Goal: Transaction & Acquisition: Book appointment/travel/reservation

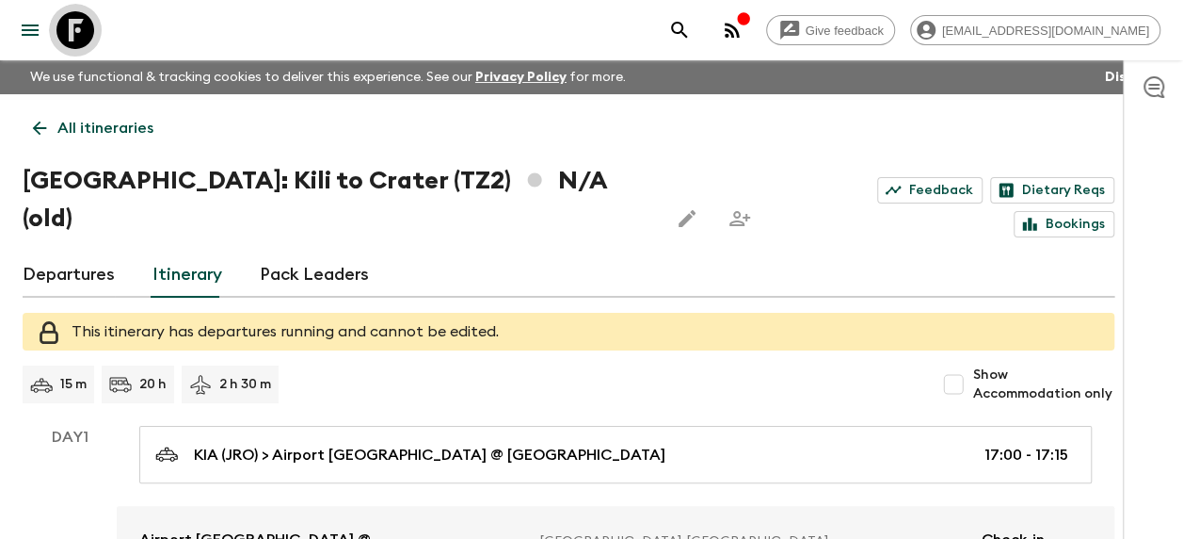
click at [75, 24] on icon at bounding box center [75, 30] width 38 height 38
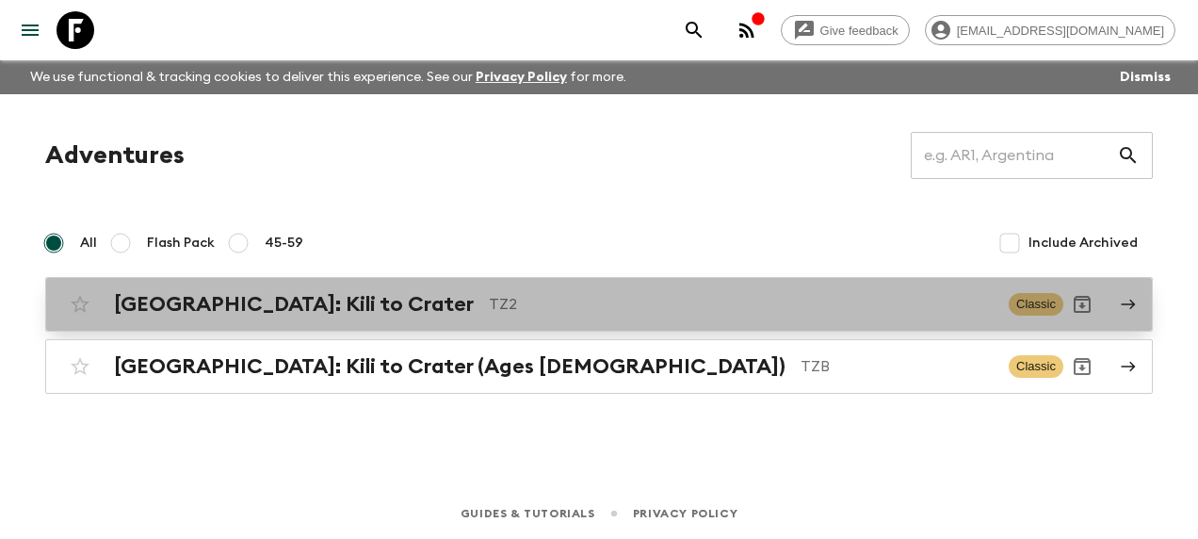
click at [311, 295] on h2 "[GEOGRAPHIC_DATA]: Kili to Crater" at bounding box center [294, 304] width 360 height 24
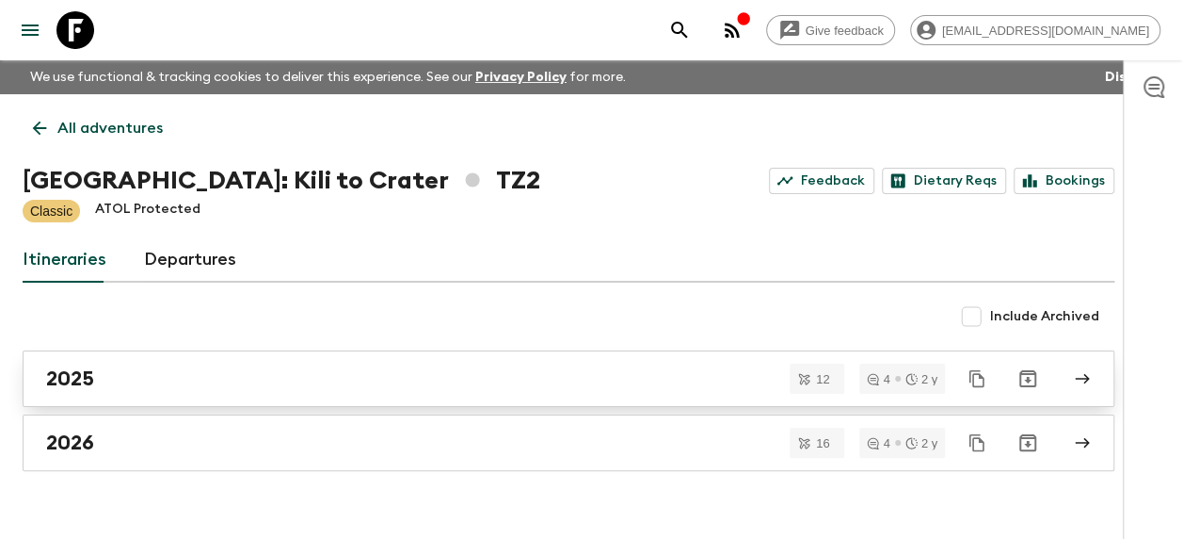
click at [115, 368] on div "2025" at bounding box center [550, 378] width 1009 height 24
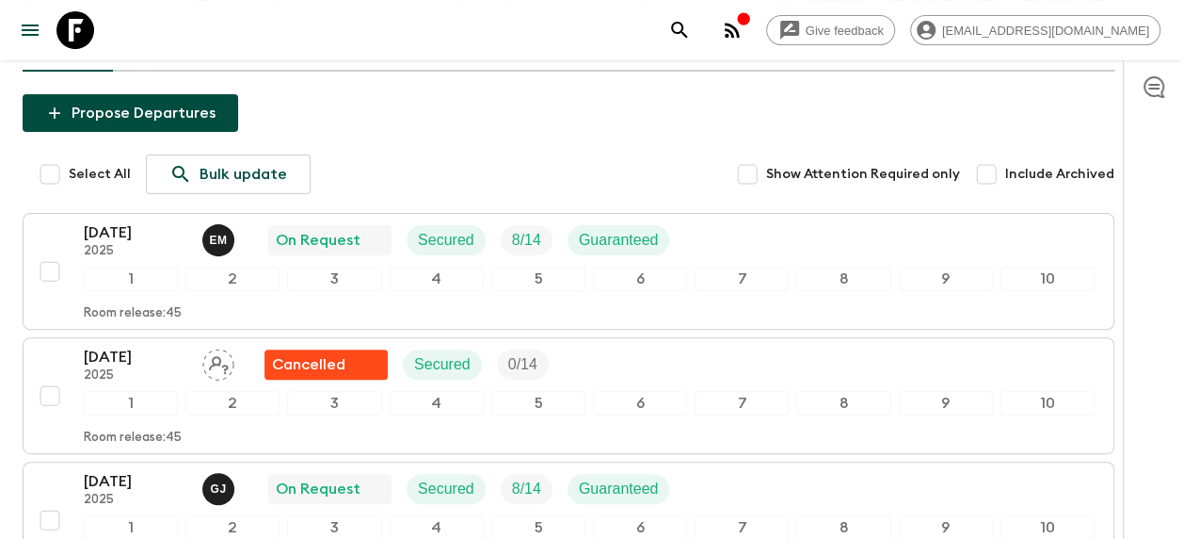
scroll to position [282, 0]
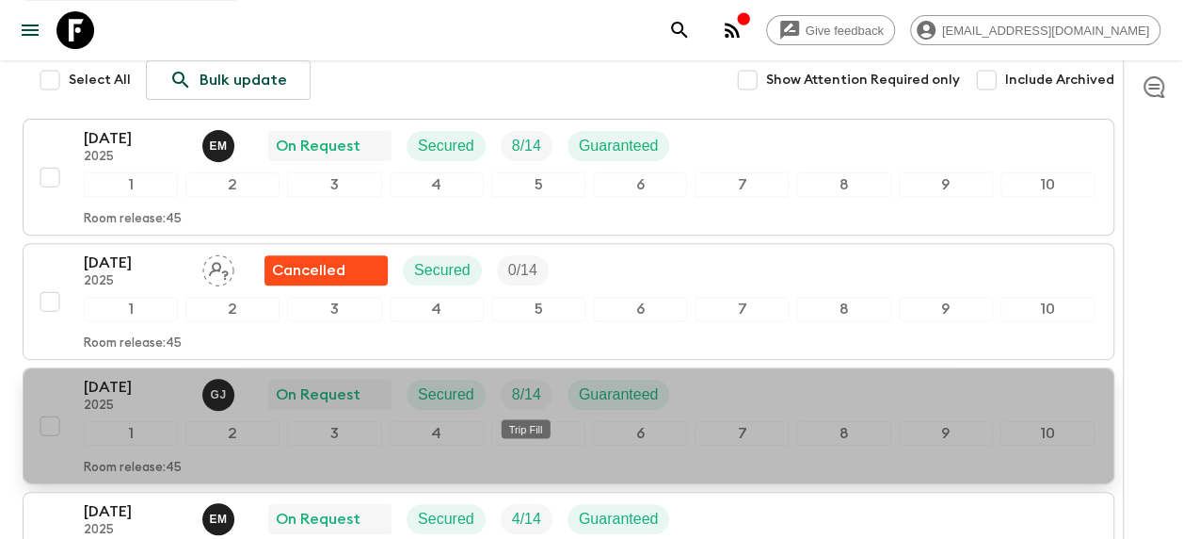
click at [522, 394] on p "8 / 14" at bounding box center [526, 394] width 29 height 23
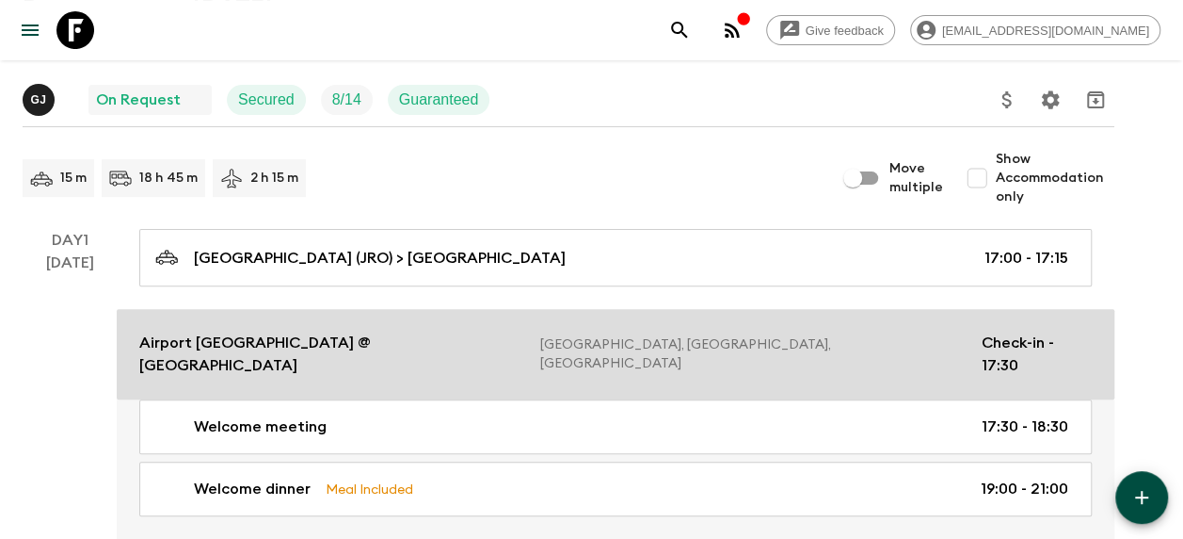
scroll to position [188, 0]
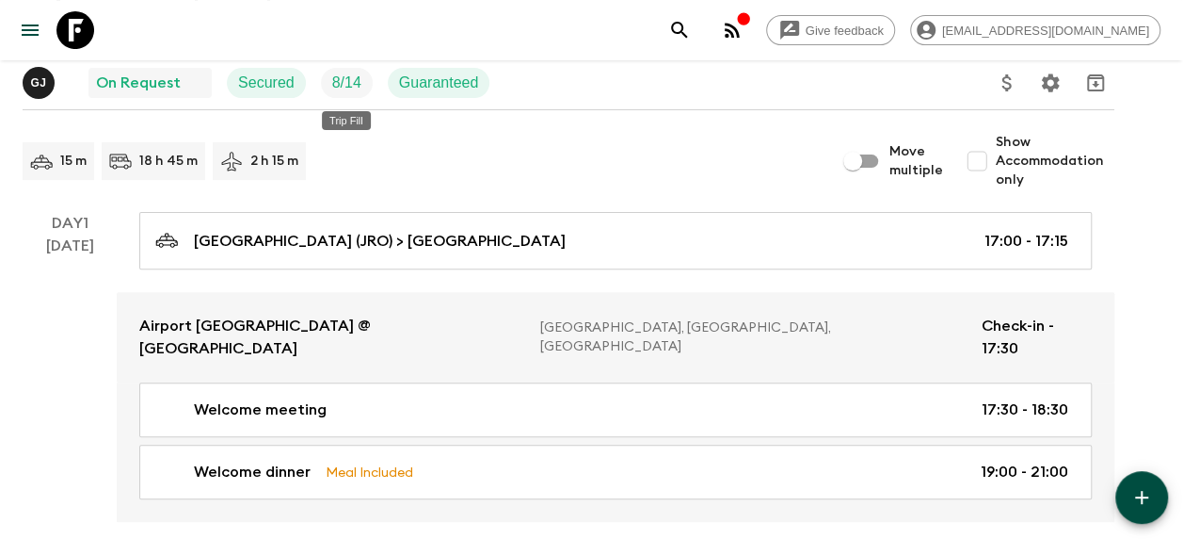
click at [360, 82] on p "8 / 14" at bounding box center [346, 83] width 29 height 23
click at [69, 23] on icon at bounding box center [75, 30] width 38 height 38
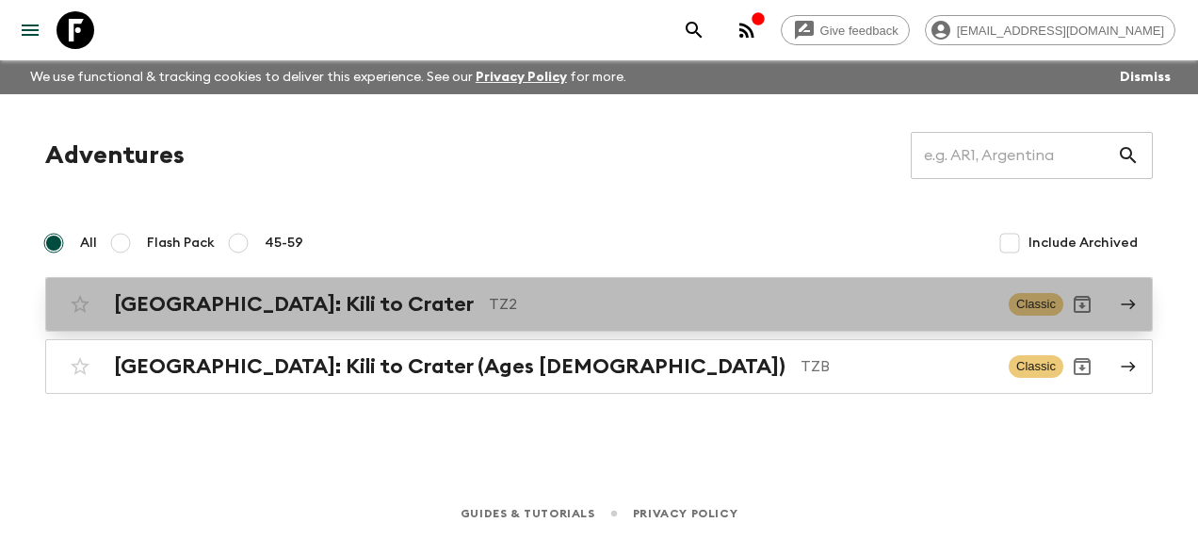
click at [298, 305] on h2 "[GEOGRAPHIC_DATA]: Kili to Crater" at bounding box center [294, 304] width 360 height 24
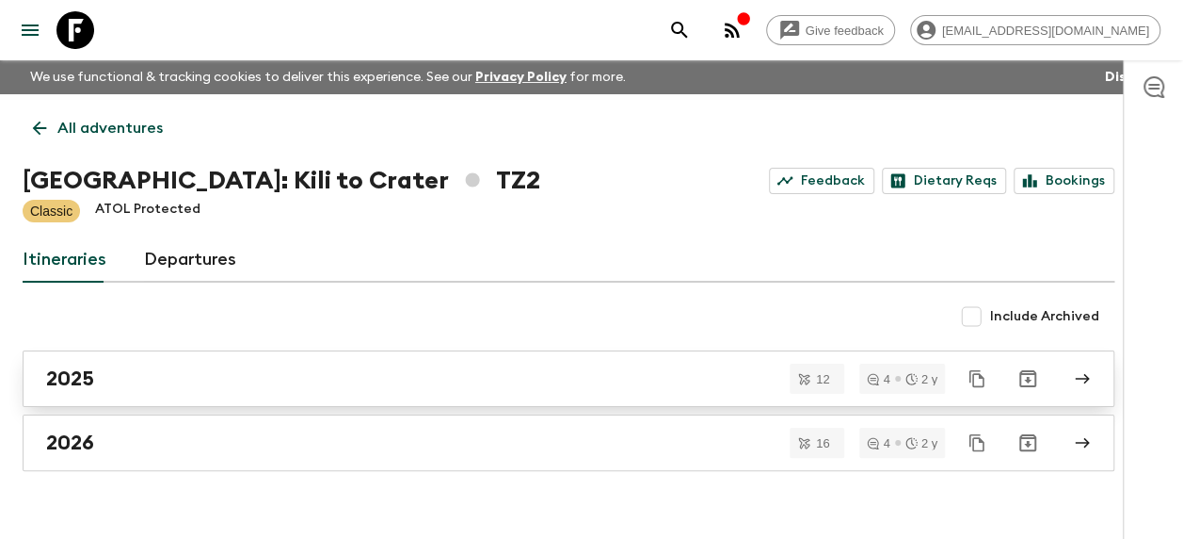
click at [119, 377] on div "2025" at bounding box center [550, 378] width 1009 height 24
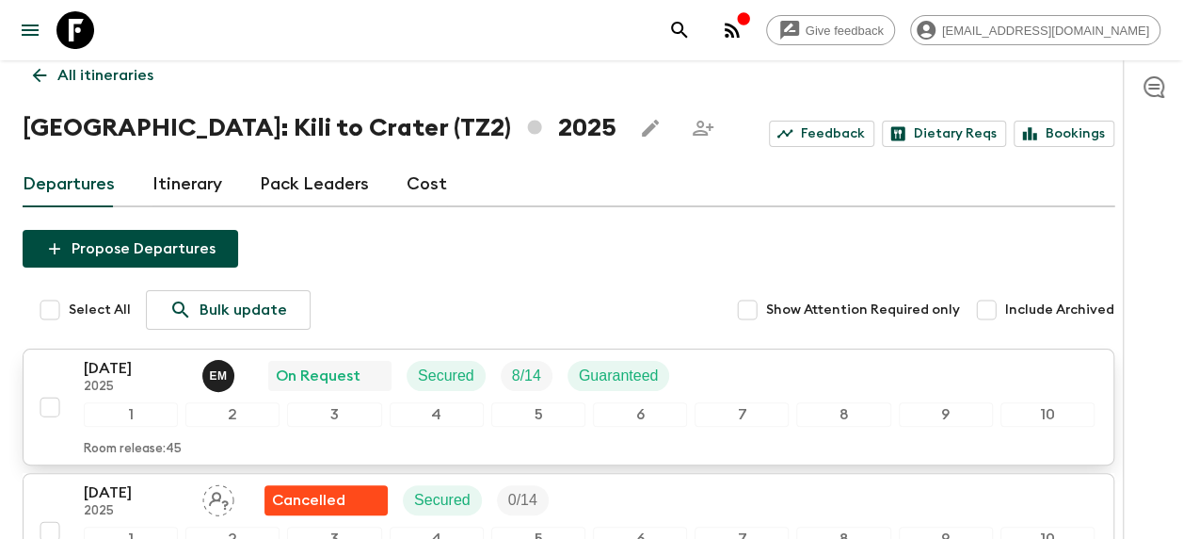
scroll to position [94, 0]
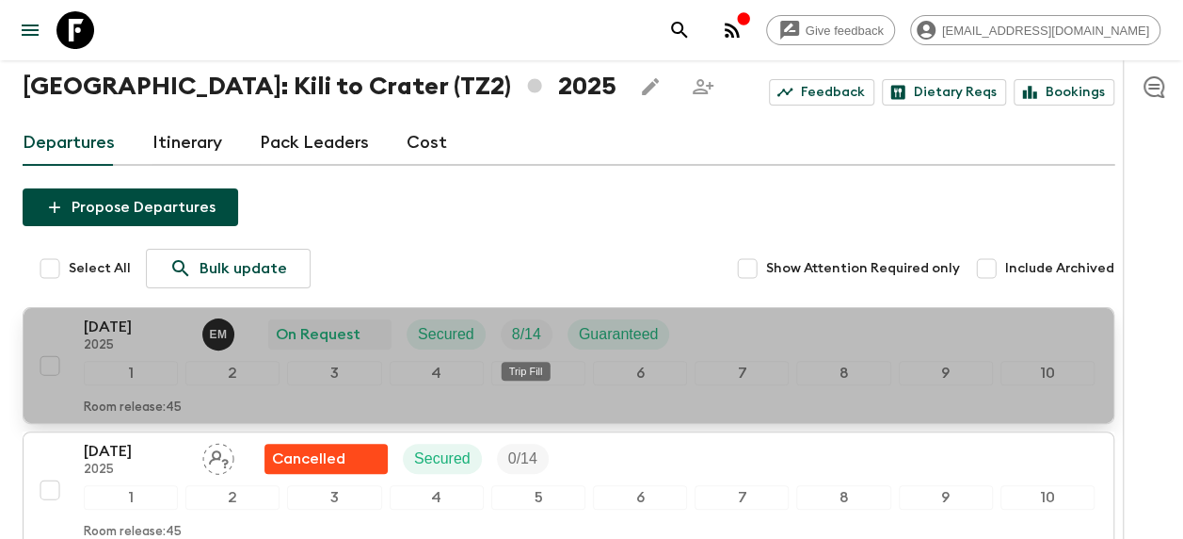
click at [527, 335] on p "8 / 14" at bounding box center [526, 334] width 29 height 23
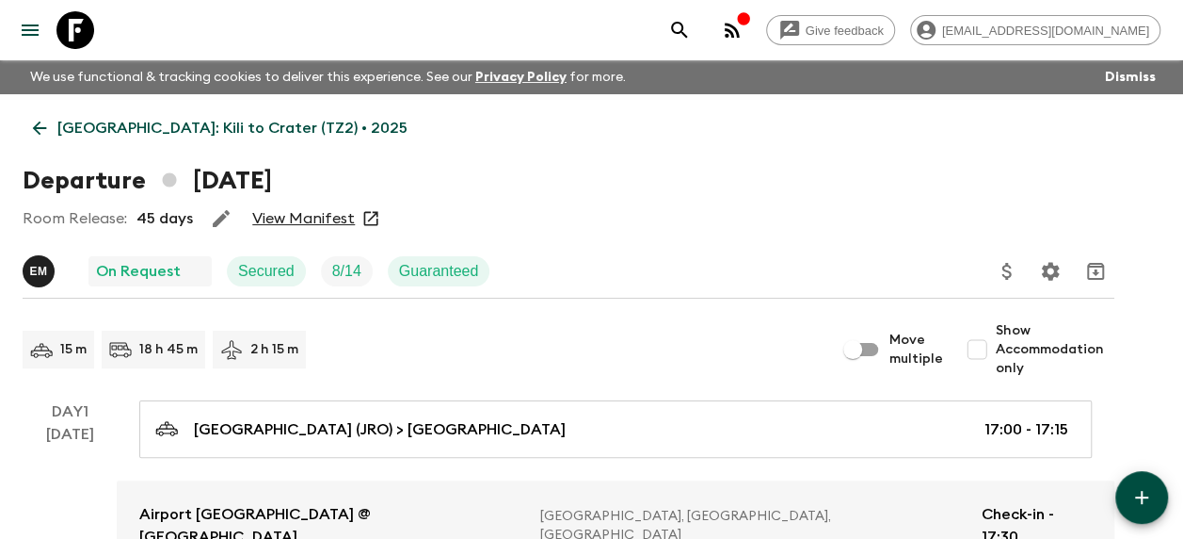
click at [335, 217] on link "View Manifest" at bounding box center [303, 218] width 103 height 19
